Goal: Information Seeking & Learning: Learn about a topic

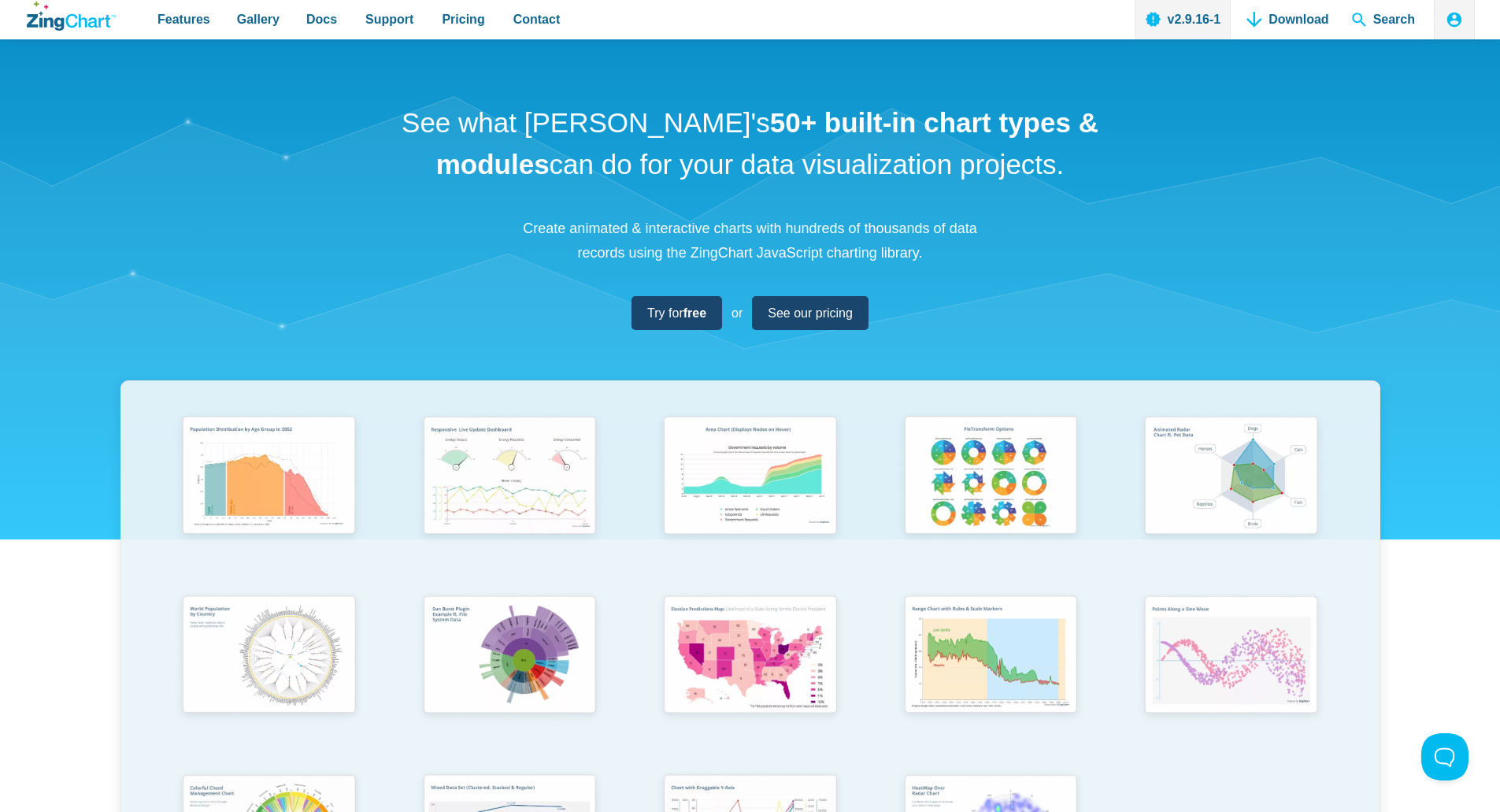
click at [975, 244] on p "Create animated & interactive charts with hundreds of thousands of data records…" at bounding box center [751, 240] width 472 height 48
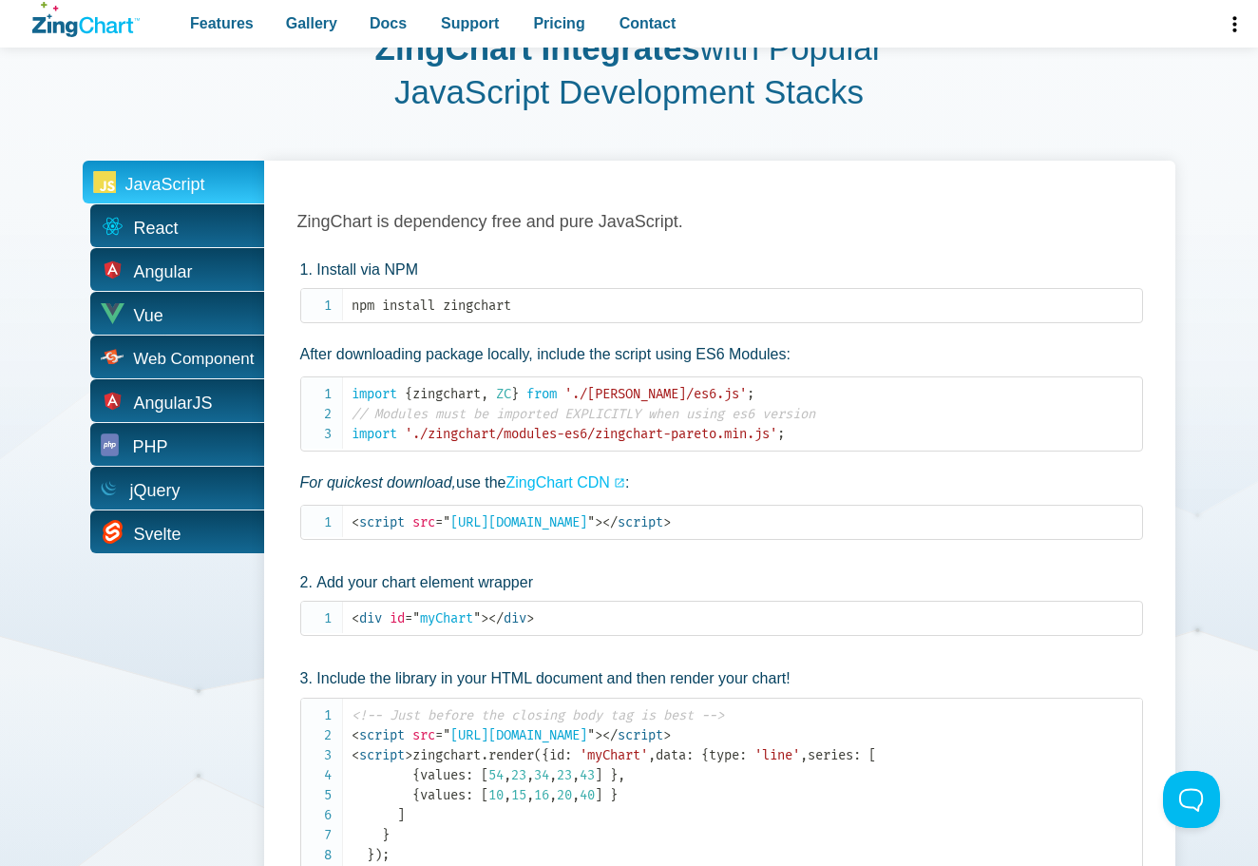
scroll to position [3516, 0]
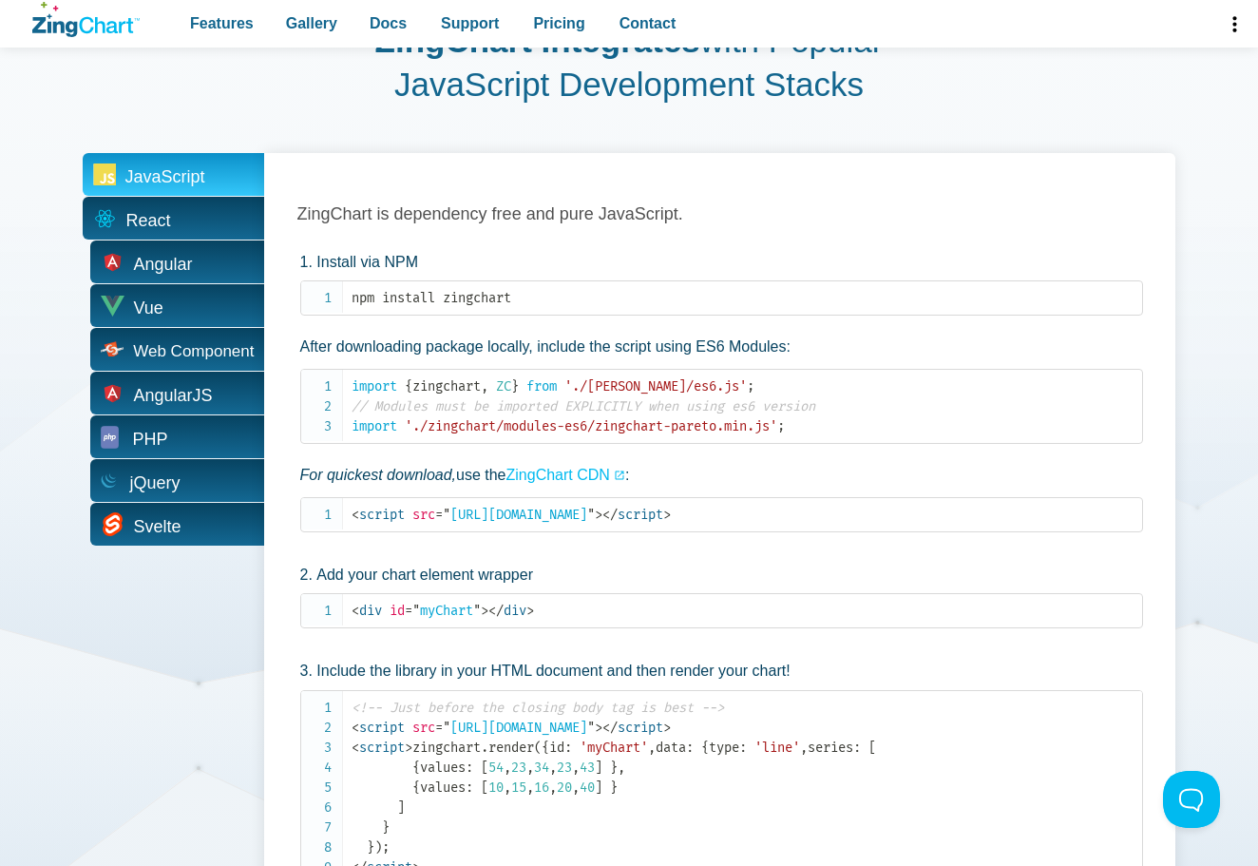
click at [179, 225] on span "React" at bounding box center [174, 218] width 182 height 43
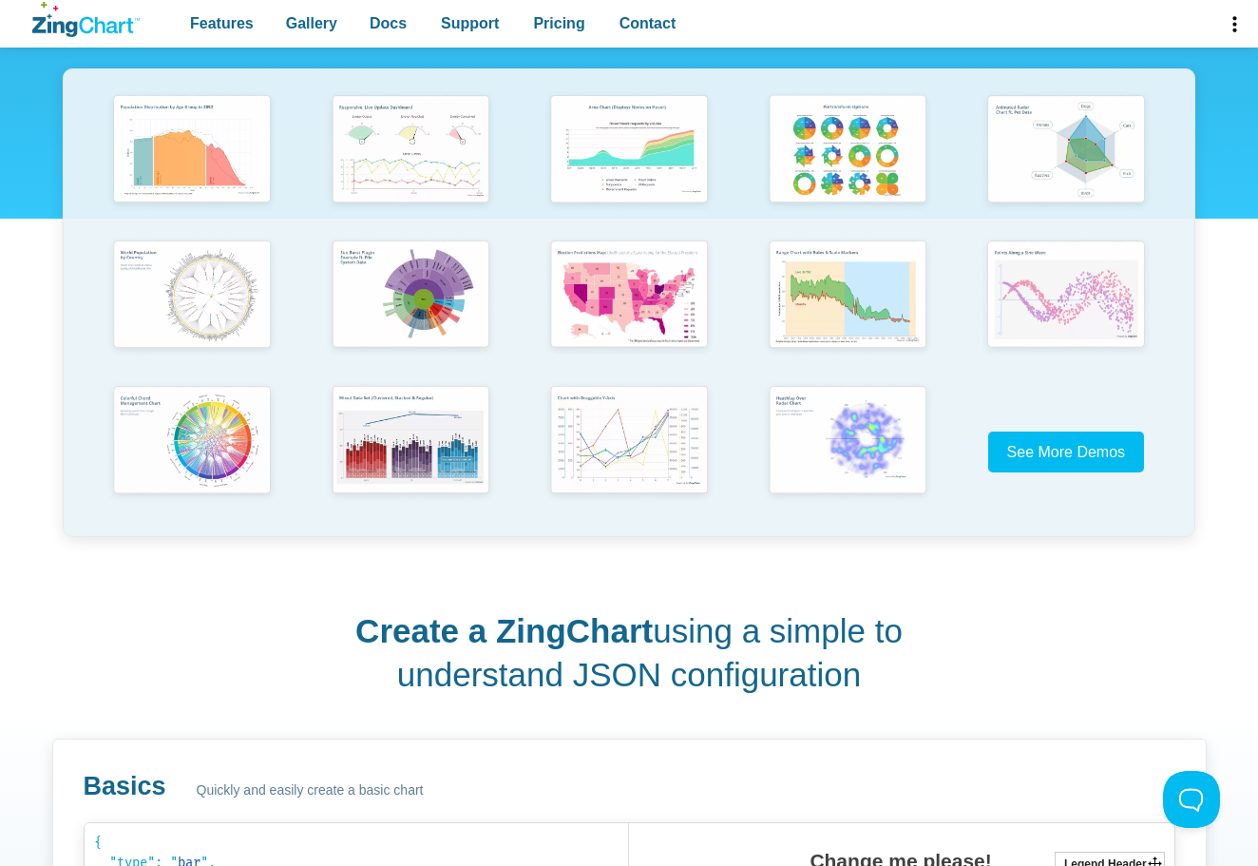
scroll to position [0, 0]
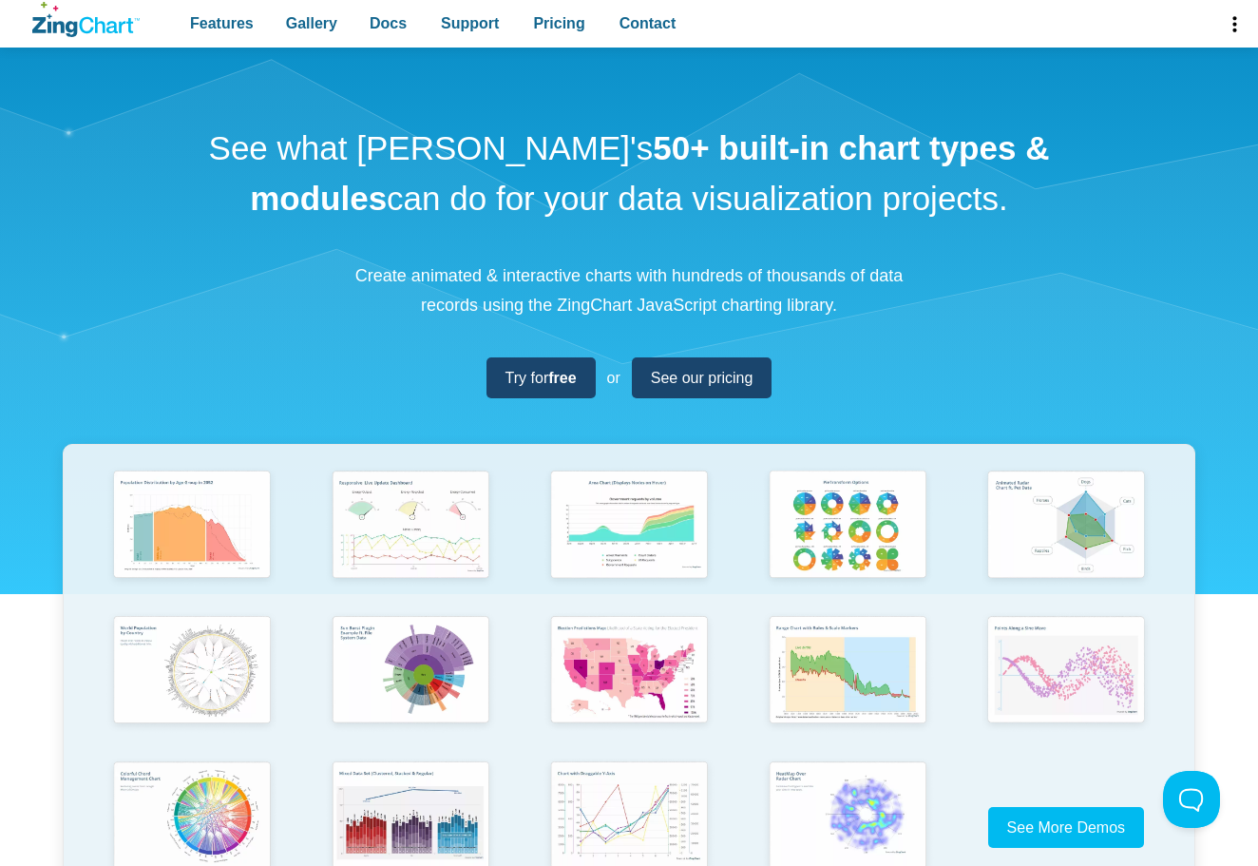
click at [583, 10] on nav "Features Gallery Browse by Chart Type Browse by Features Browse by Use Case Doc…" at bounding box center [433, 24] width 520 height 48
click at [558, 19] on span "Pricing" at bounding box center [558, 23] width 51 height 26
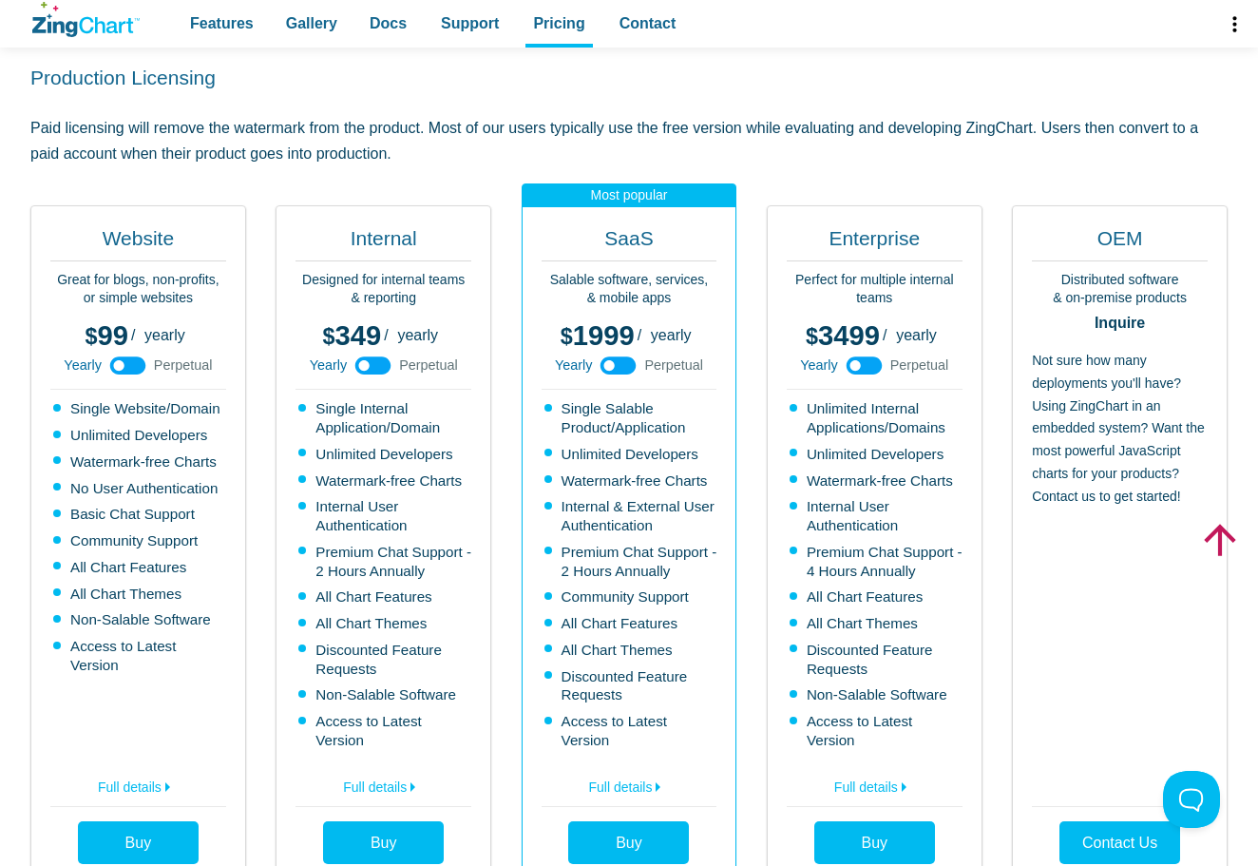
scroll to position [570, 0]
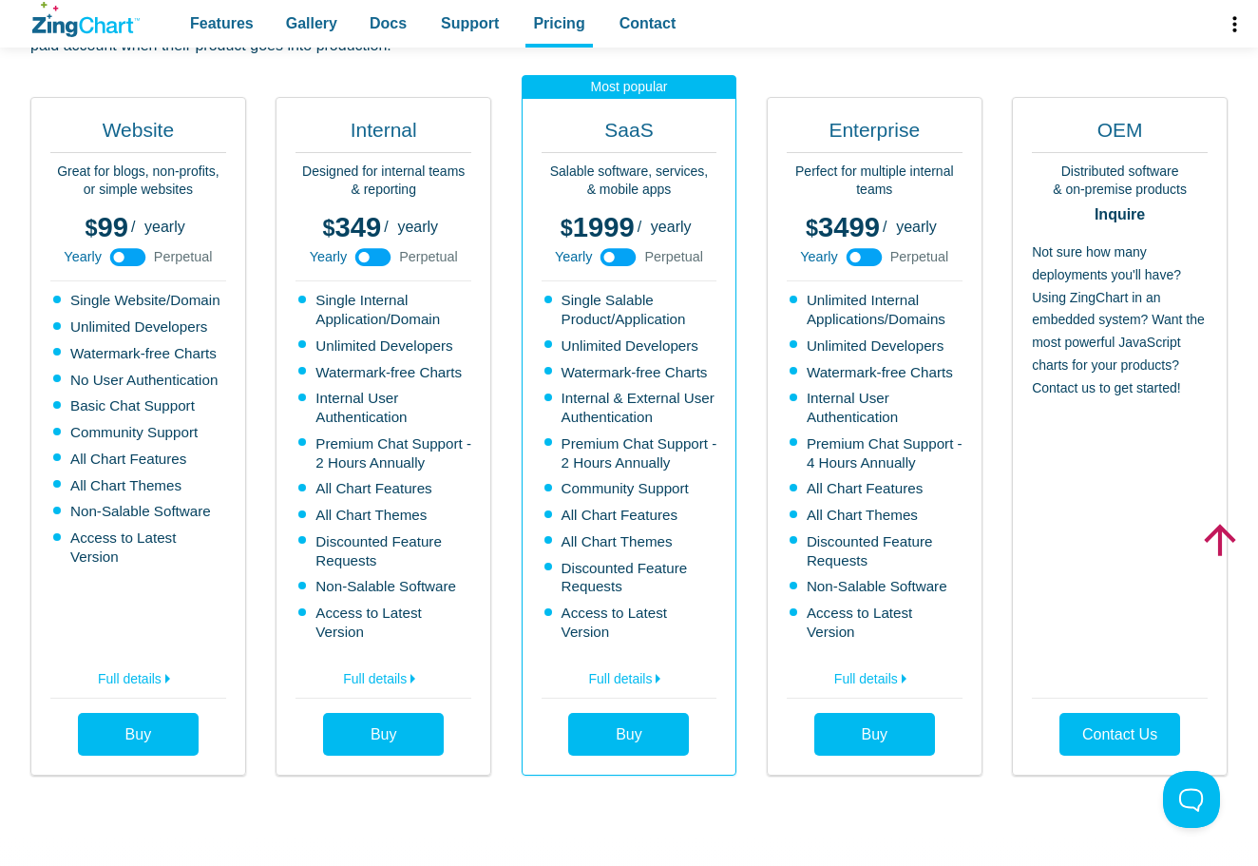
click at [605, 236] on icon "App Content" at bounding box center [618, 257] width 43 height 43
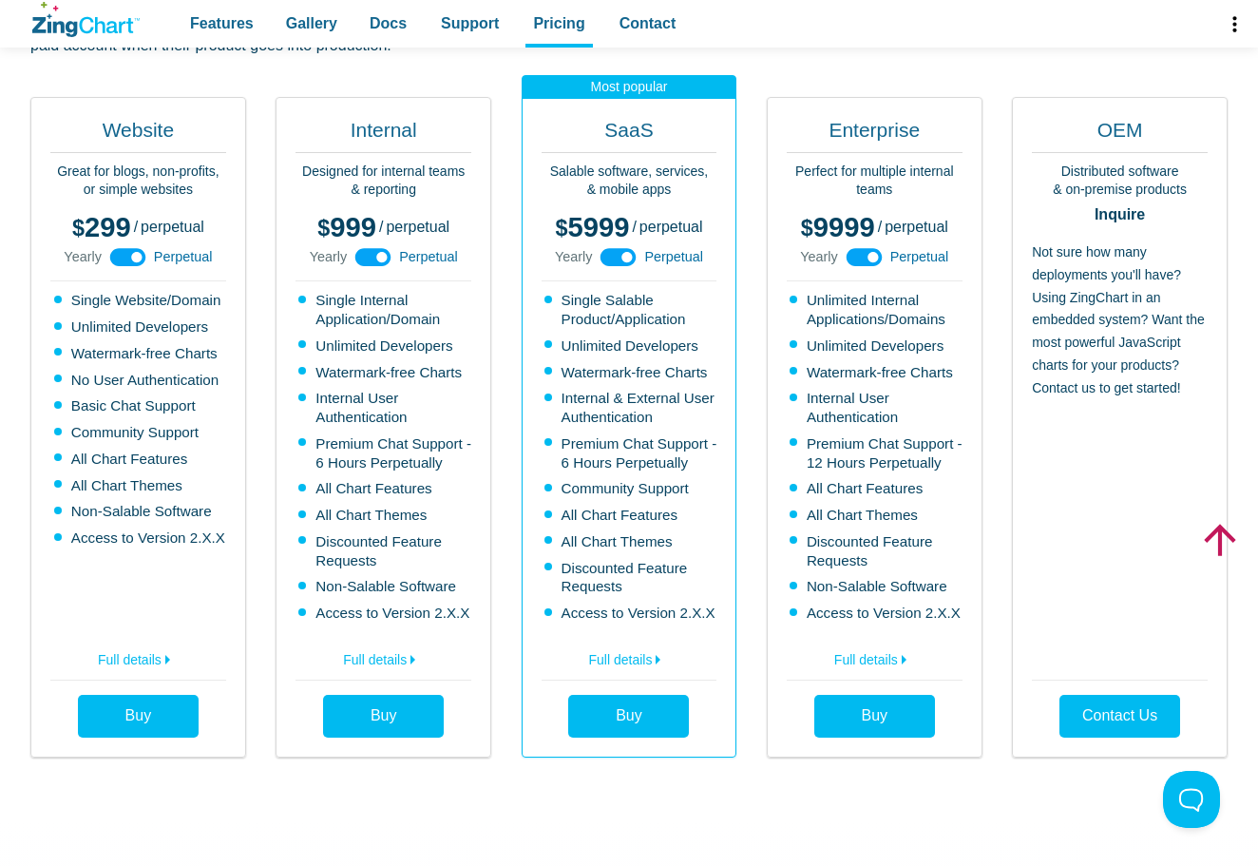
click at [626, 239] on icon "App Content" at bounding box center [618, 257] width 43 height 43
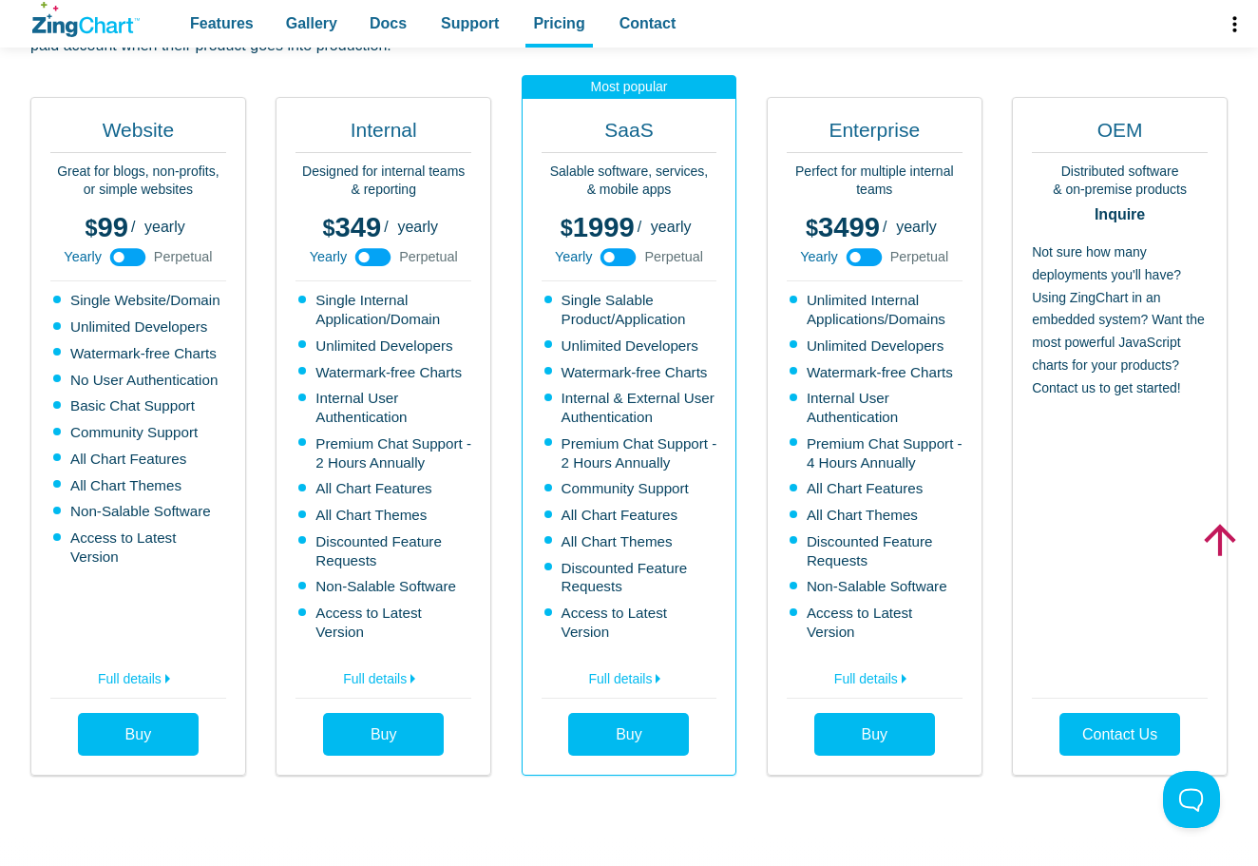
click at [609, 241] on icon "App Content" at bounding box center [618, 257] width 43 height 43
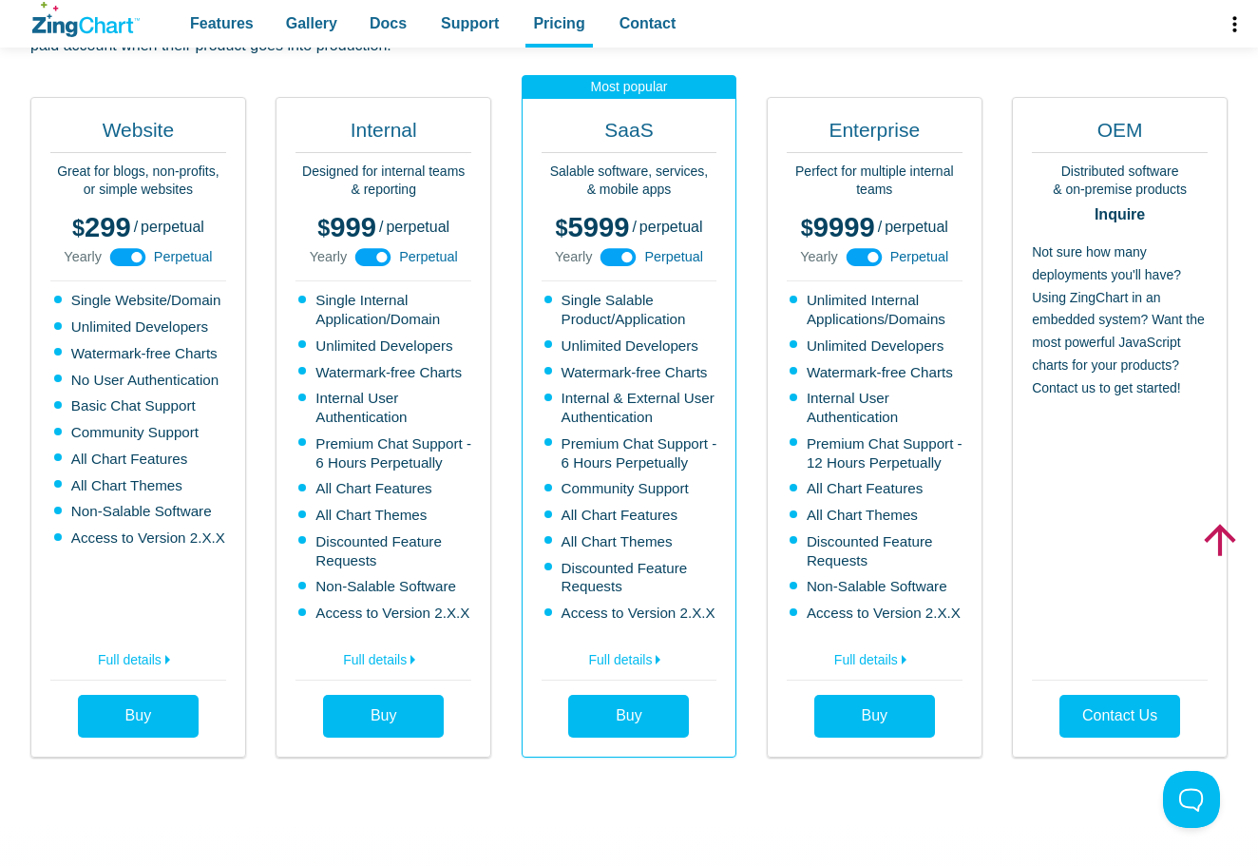
click at [624, 238] on icon "App Content" at bounding box center [618, 257] width 43 height 43
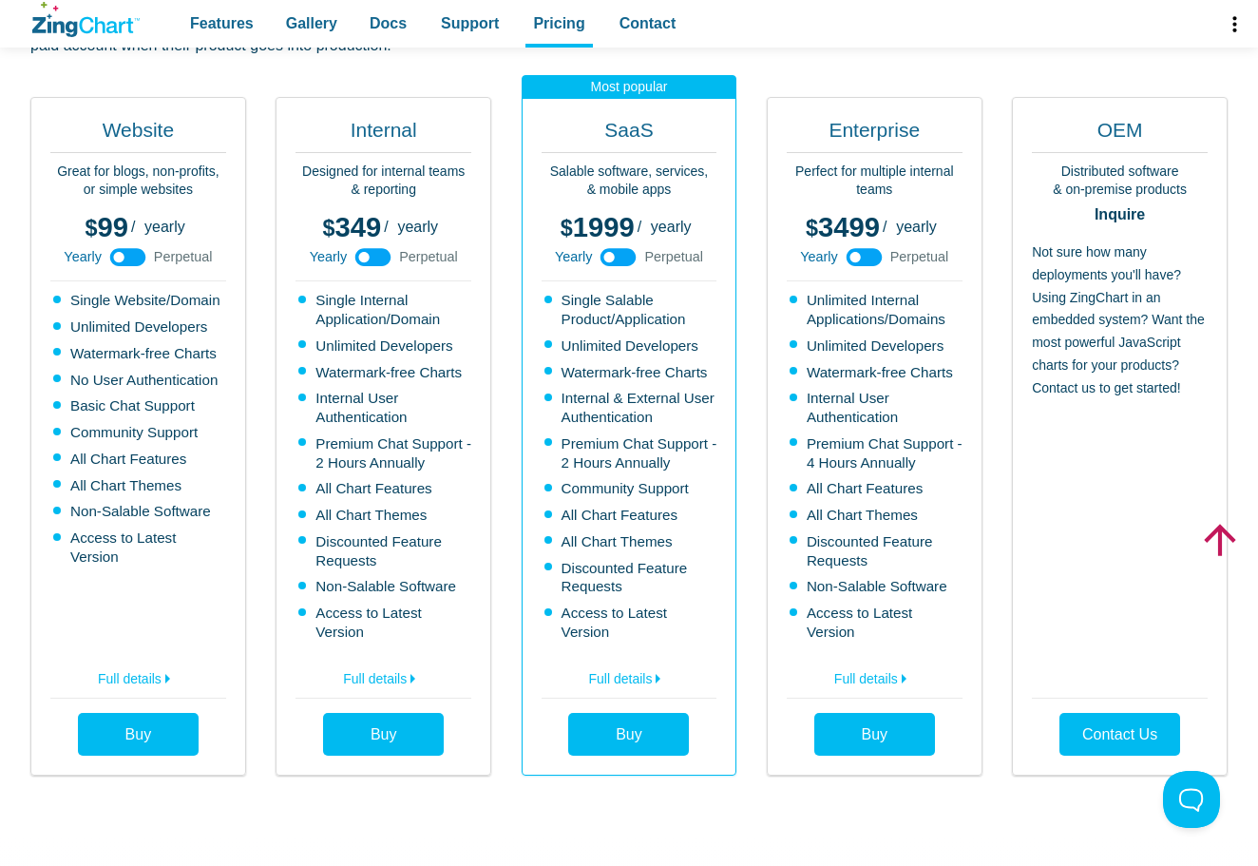
click at [619, 248] on use "App Content" at bounding box center [619, 257] width 36 height 18
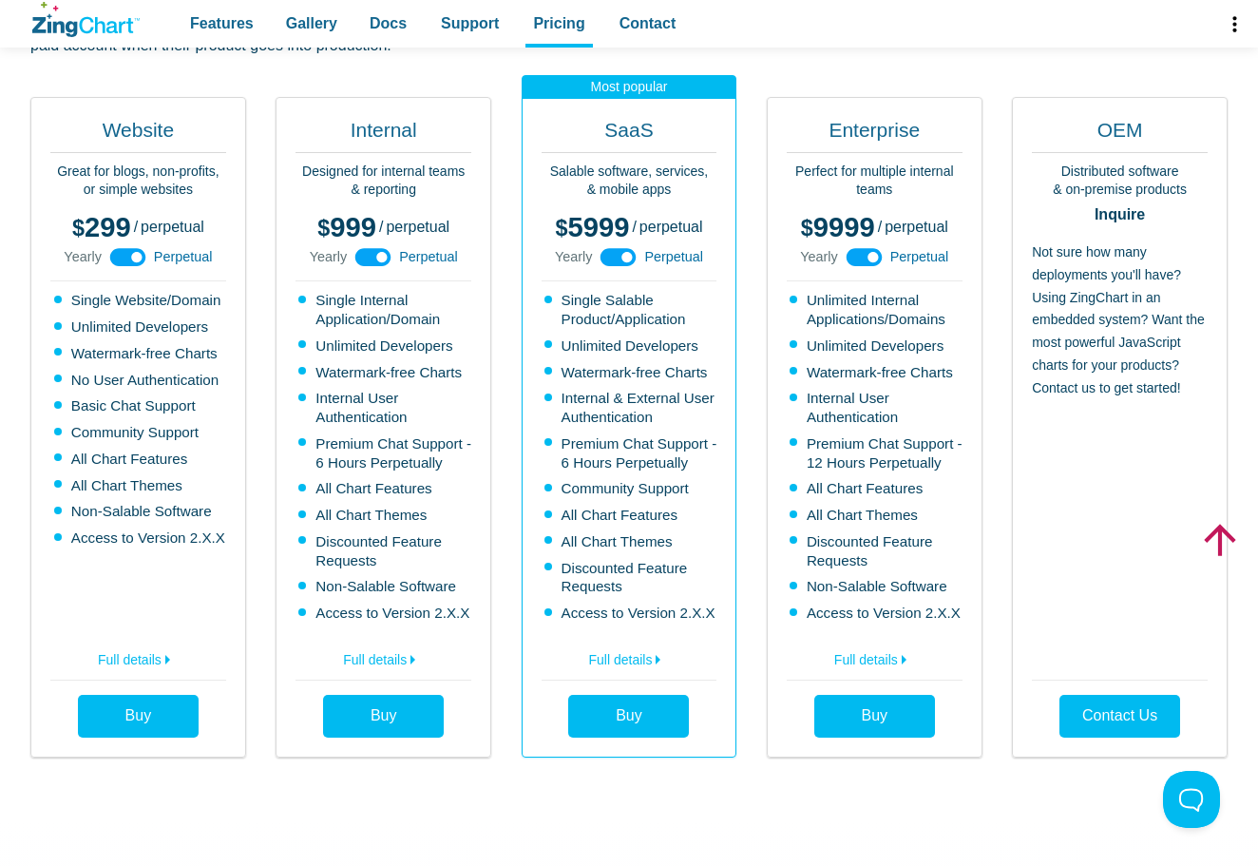
click at [124, 226] on span "299" at bounding box center [101, 227] width 59 height 30
click at [130, 248] on use "App Content" at bounding box center [128, 257] width 36 height 18
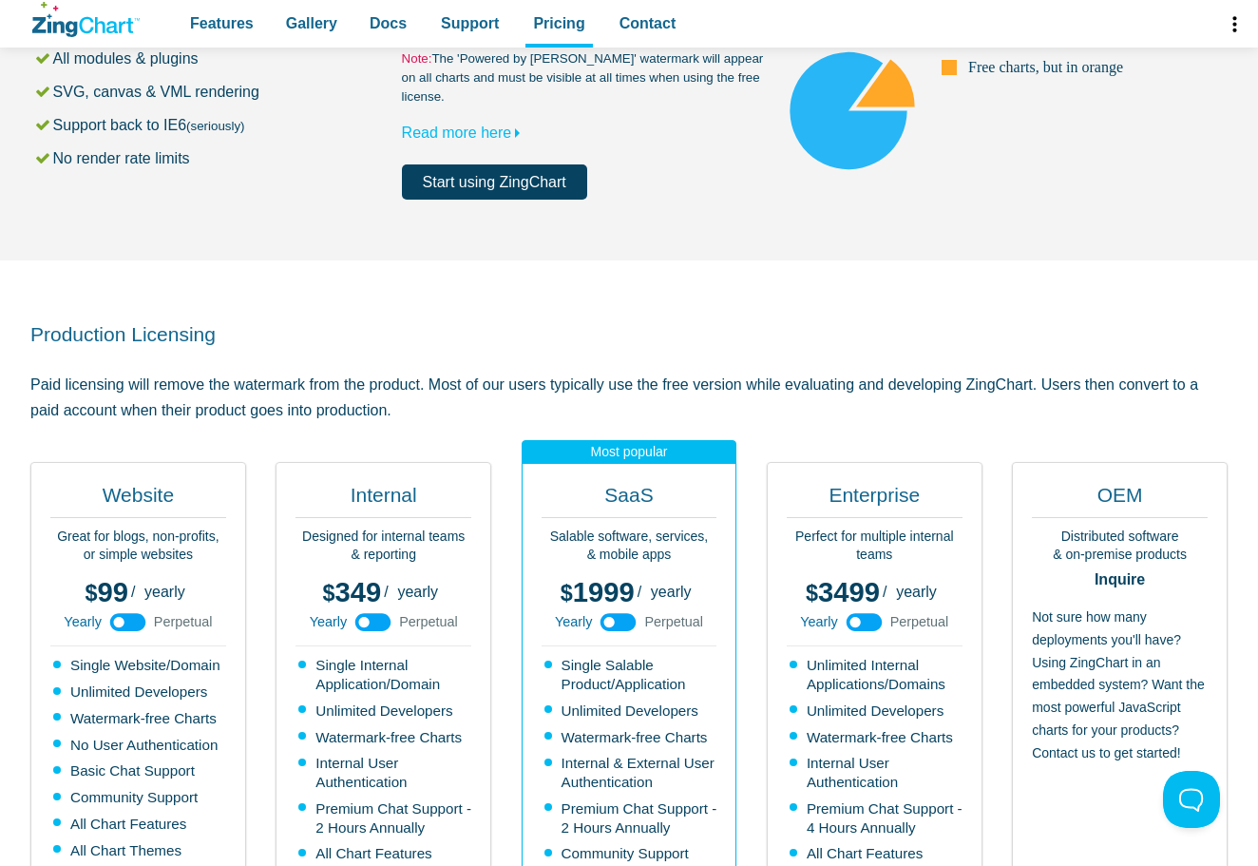
scroll to position [0, 0]
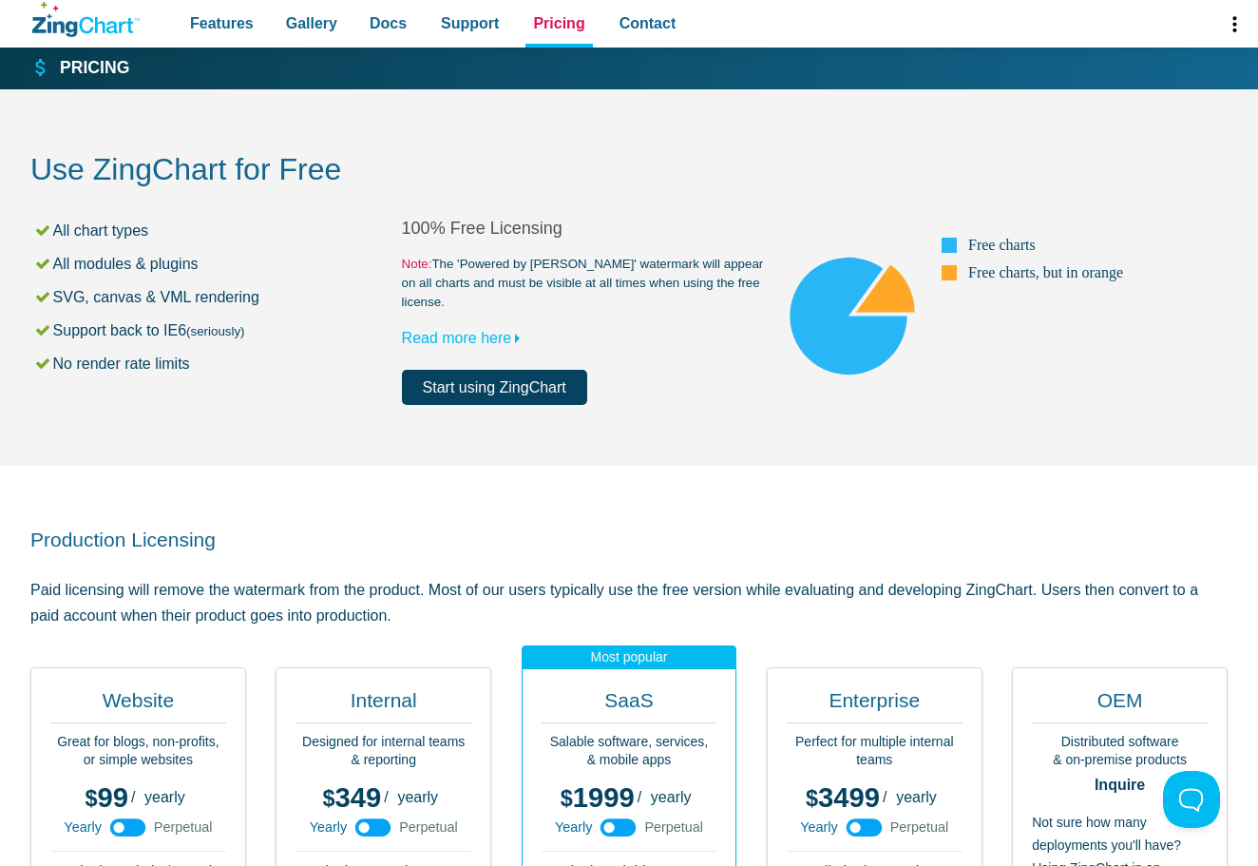
click at [533, 18] on span "Pricing" at bounding box center [558, 23] width 51 height 26
click at [463, 28] on span "Support" at bounding box center [470, 23] width 58 height 26
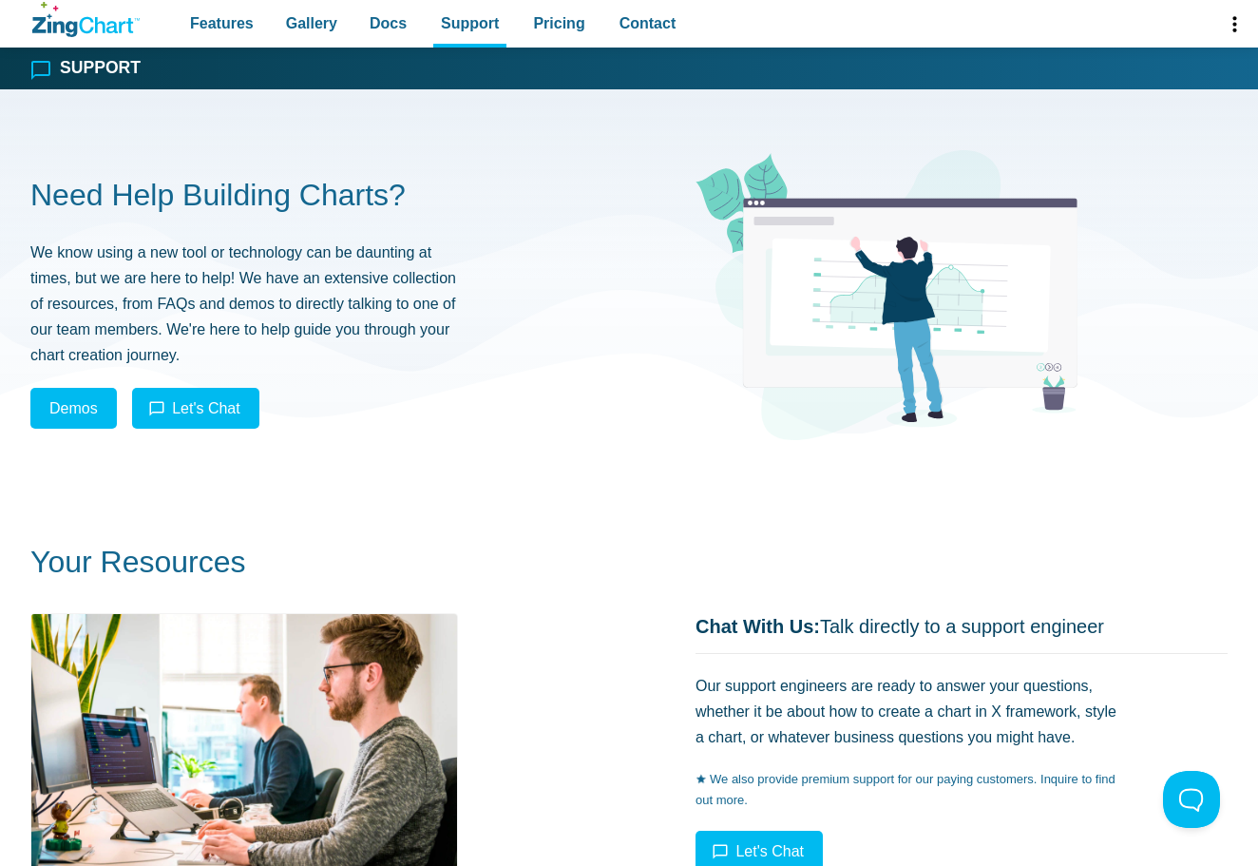
drag, startPoint x: 719, startPoint y: 635, endPoint x: 1114, endPoint y: 619, distance: 394.7
click at [1114, 619] on div "Chat With Us: Talk directly to a support engineer Our support engineers are rea…" at bounding box center [628, 744] width 1197 height 263
click at [102, 13] on icon "ZingChart Logo. Click to return to the homepage" at bounding box center [85, 19] width 107 height 35
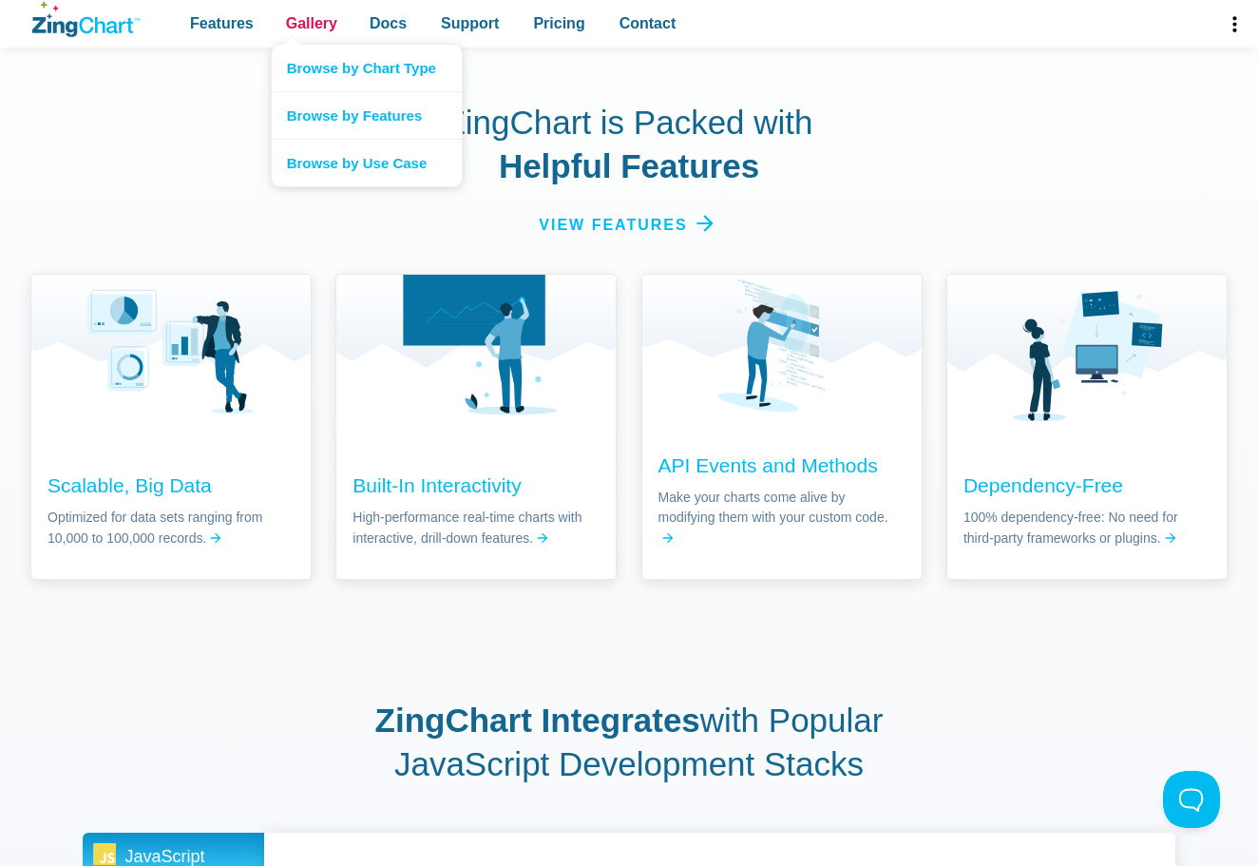
scroll to position [2756, 0]
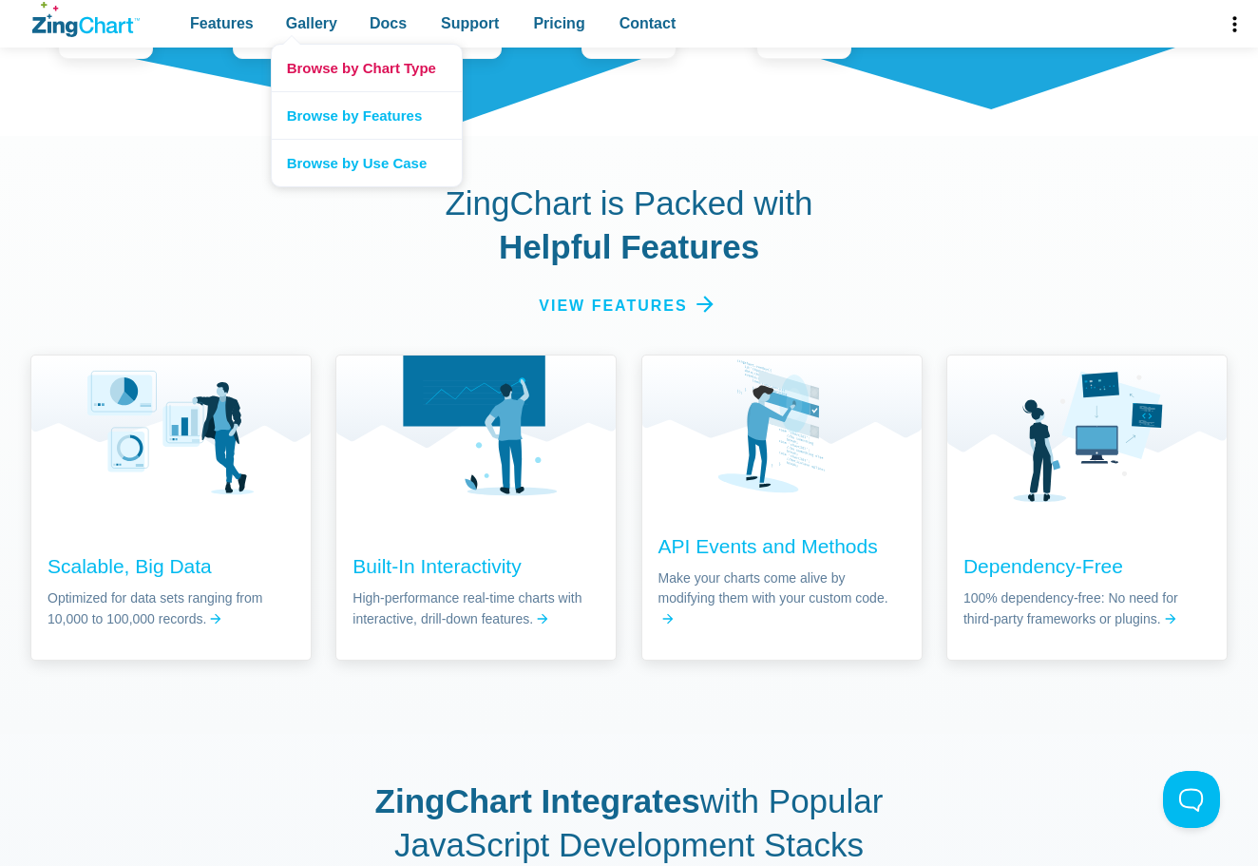
click at [313, 48] on link "Browse by Chart Type" at bounding box center [367, 68] width 190 height 47
